Goal: Navigation & Orientation: Go to known website

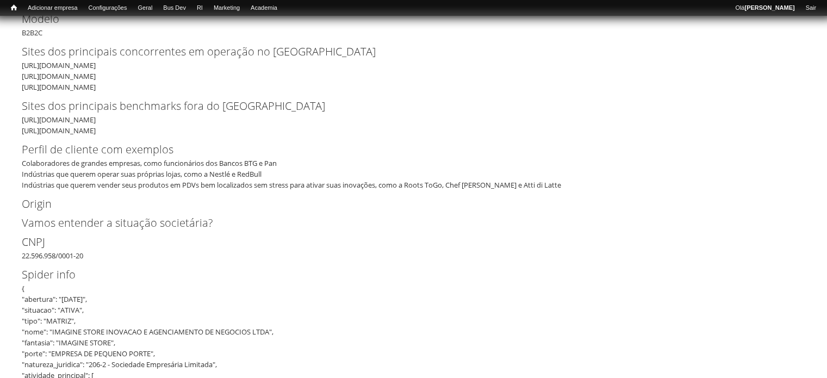
scroll to position [378, 0]
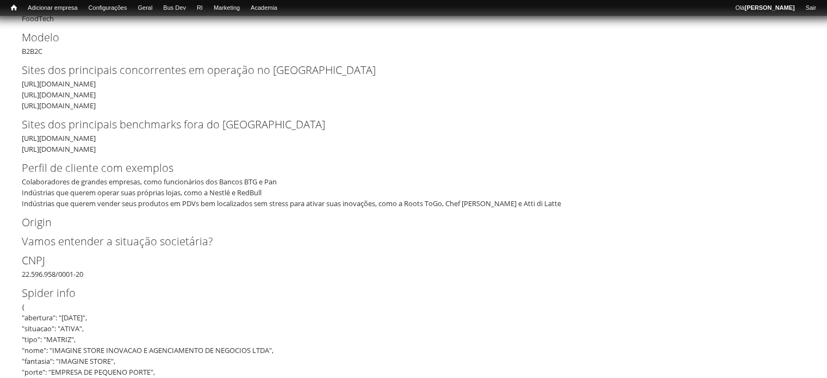
click at [59, 84] on div "https://nutricarbrasil.com/ https://store.grancoffee.com.br/ https://vendperto.…" at bounding box center [410, 94] width 776 height 33
click at [73, 95] on div "https://nutricarbrasil.com/ https://store.grancoffee.com.br/ https://vendperto.…" at bounding box center [410, 94] width 776 height 33
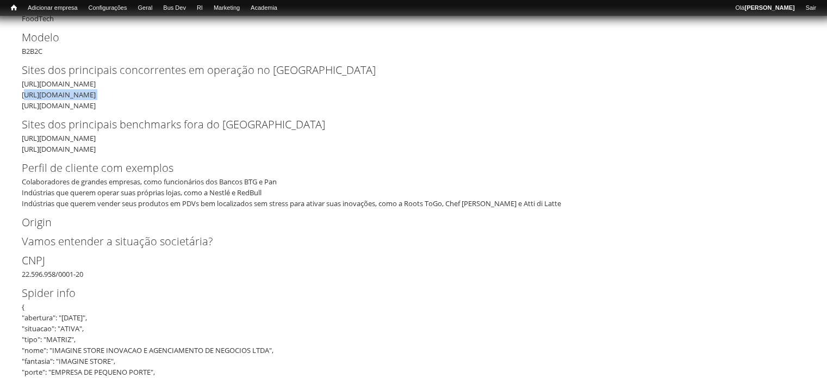
click at [74, 95] on div "https://nutricarbrasil.com/ https://store.grancoffee.com.br/ https://vendperto.…" at bounding box center [410, 94] width 776 height 33
drag, startPoint x: 68, startPoint y: 111, endPoint x: 68, endPoint y: 104, distance: 7.1
click at [68, 104] on div "https://nutricarbrasil.com/ https://store.grancoffee.com.br/ https://vendperto.…" at bounding box center [410, 94] width 776 height 33
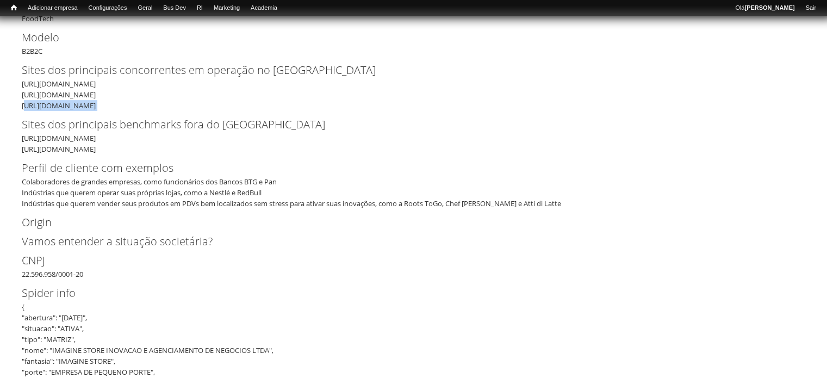
click at [68, 104] on div "https://nutricarbrasil.com/ https://store.grancoffee.com.br/ https://vendperto.…" at bounding box center [410, 94] width 776 height 33
